Goal: Task Accomplishment & Management: Complete application form

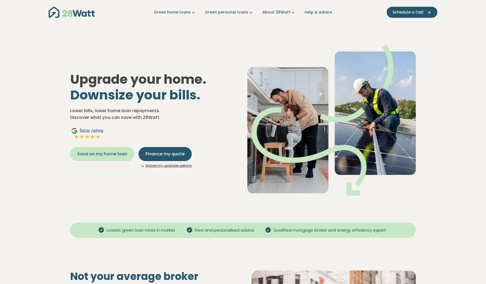
click at [122, 152] on span "Save on my home loan" at bounding box center [102, 154] width 50 height 6
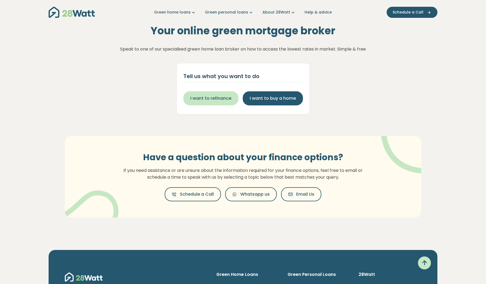
click at [212, 100] on span "I want to refinance" at bounding box center [210, 98] width 41 height 6
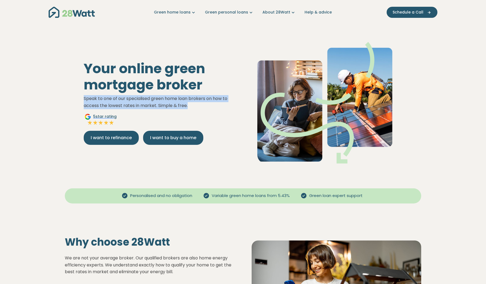
drag, startPoint x: 188, startPoint y: 107, endPoint x: 83, endPoint y: 99, distance: 104.8
click at [83, 99] on div "Your online green mortgage broker Speak to one of our specialised green home lo…" at bounding box center [161, 102] width 164 height 84
copy p "Speak to one of our specialised green home loan brokers on how to access the lo…"
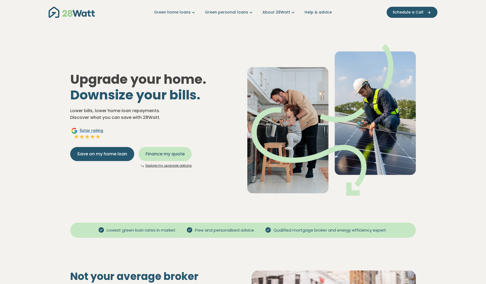
click at [170, 155] on span "Finance my quote" at bounding box center [164, 154] width 39 height 6
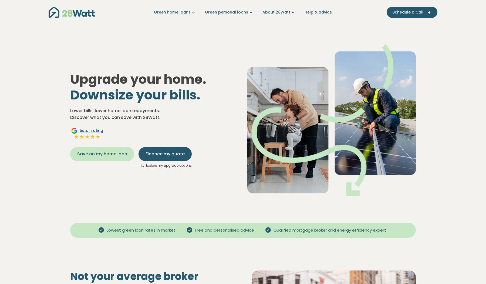
click at [116, 157] on button "Save on my home loan" at bounding box center [102, 154] width 64 height 14
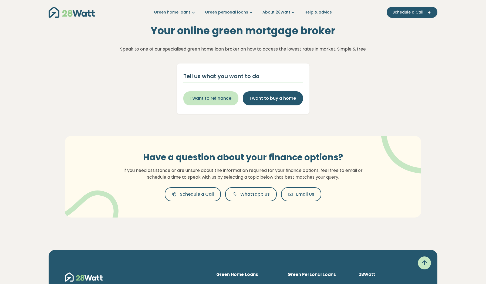
click at [214, 99] on span "I want to refinance" at bounding box center [210, 98] width 41 height 6
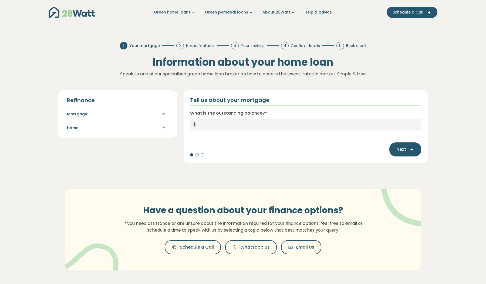
click at [65, 15] on img "Main navigation" at bounding box center [72, 12] width 46 height 11
click at [69, 15] on img "Main navigation" at bounding box center [72, 12] width 46 height 11
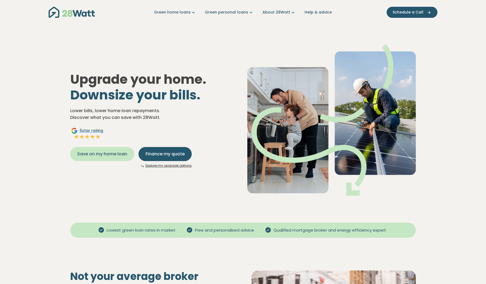
click at [126, 154] on span "Save on my home loan" at bounding box center [102, 154] width 50 height 6
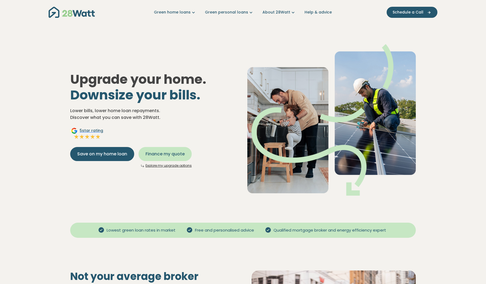
click at [150, 148] on button "Finance my quote" at bounding box center [164, 154] width 53 height 14
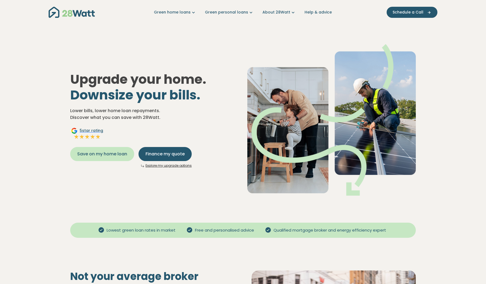
click at [111, 157] on button "Save on my home loan" at bounding box center [102, 154] width 64 height 14
